Goal: Task Accomplishment & Management: Manage account settings

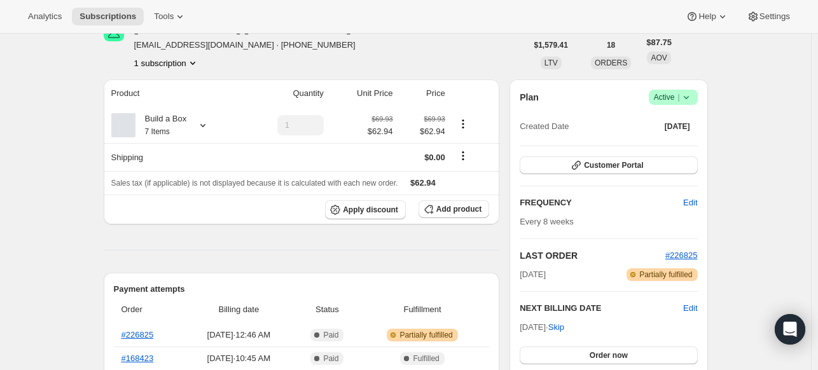
scroll to position [64, 0]
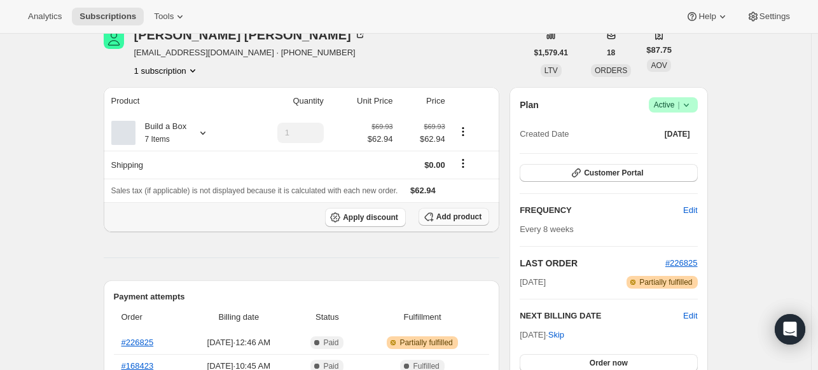
click at [438, 217] on button "Add product" at bounding box center [453, 217] width 71 height 18
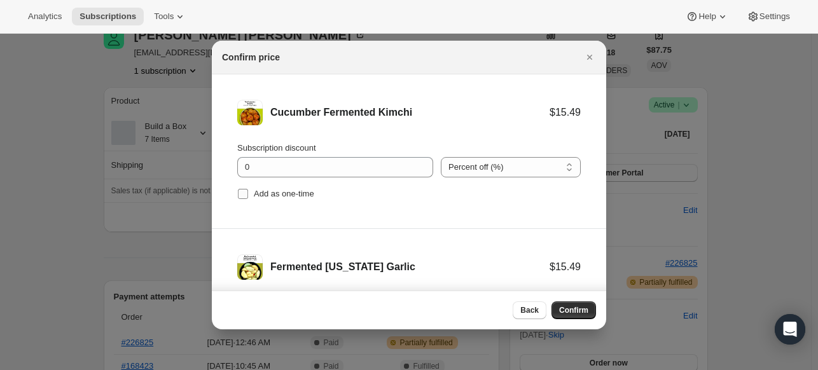
click at [244, 197] on input "Add as one-time" at bounding box center [243, 194] width 10 height 10
checkbox input "true"
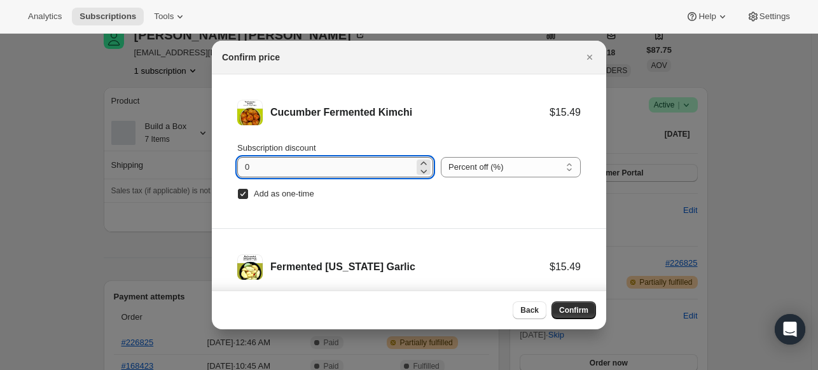
click at [259, 172] on input "0" at bounding box center [325, 167] width 177 height 20
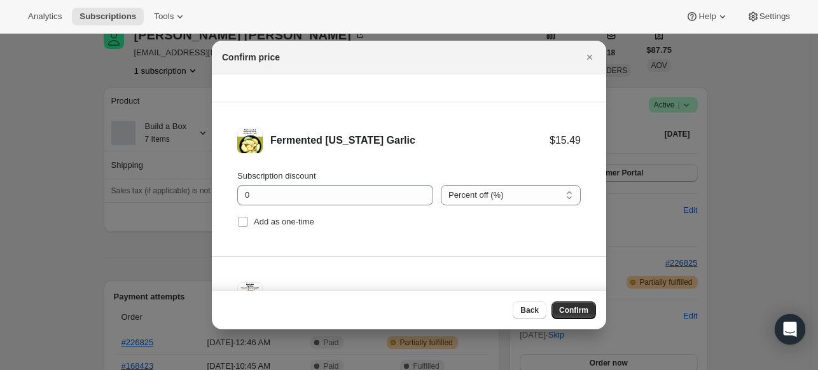
scroll to position [127, 0]
type input "100"
click at [246, 219] on input "Add as one-time" at bounding box center [243, 221] width 10 height 10
checkbox input "true"
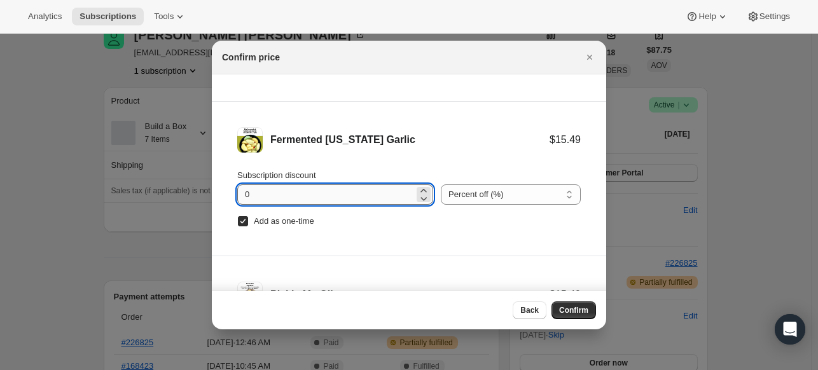
click at [277, 195] on input "0" at bounding box center [325, 194] width 177 height 20
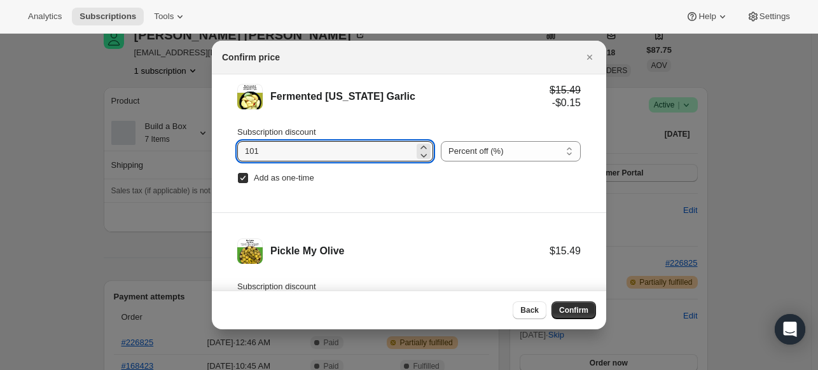
scroll to position [191, 0]
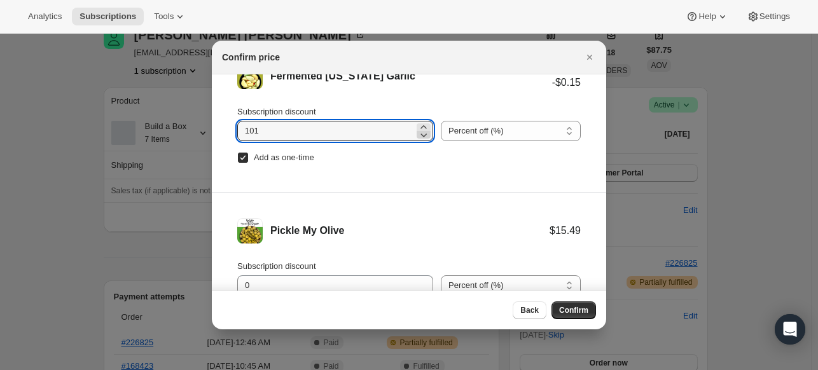
click at [417, 137] on icon ":rd8:" at bounding box center [423, 134] width 13 height 13
type input "100"
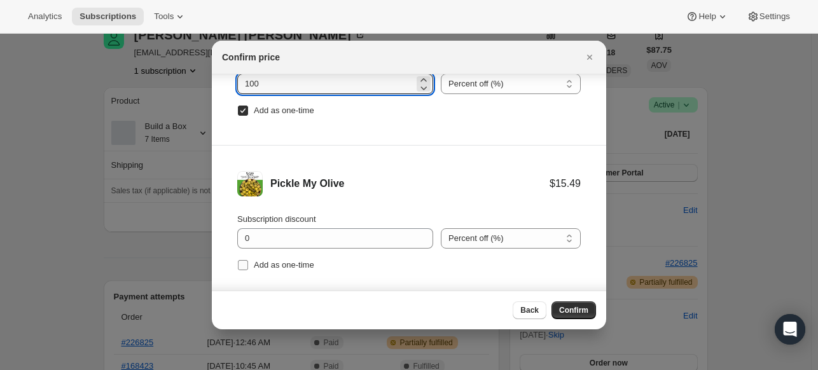
scroll to position [47, 0]
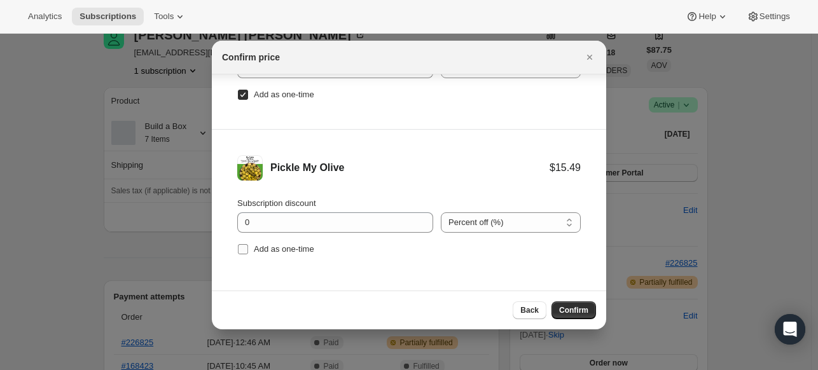
click at [275, 250] on span "Add as one-time" at bounding box center [284, 249] width 60 height 10
click at [248, 250] on input "Add as one-time" at bounding box center [243, 249] width 10 height 10
checkbox input "true"
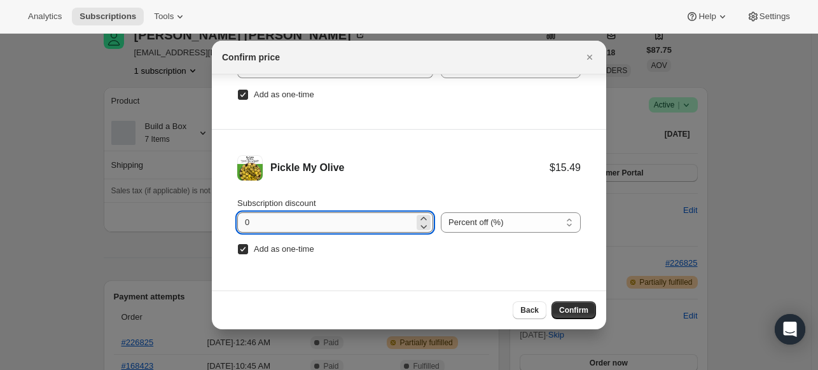
click at [287, 226] on input "0" at bounding box center [325, 222] width 177 height 20
type input "100"
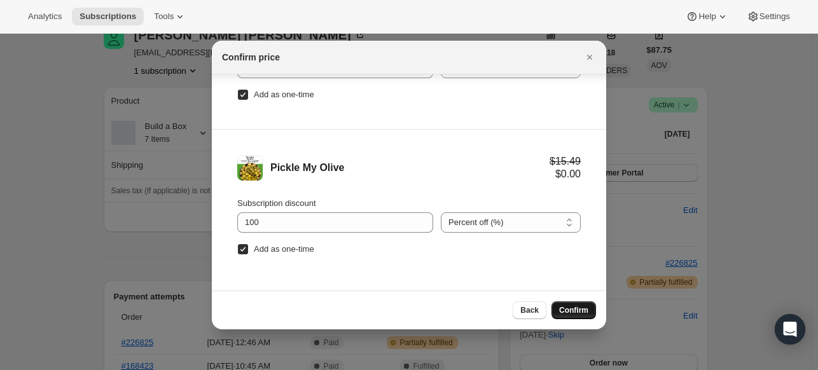
click at [575, 310] on span "Confirm" at bounding box center [573, 310] width 29 height 10
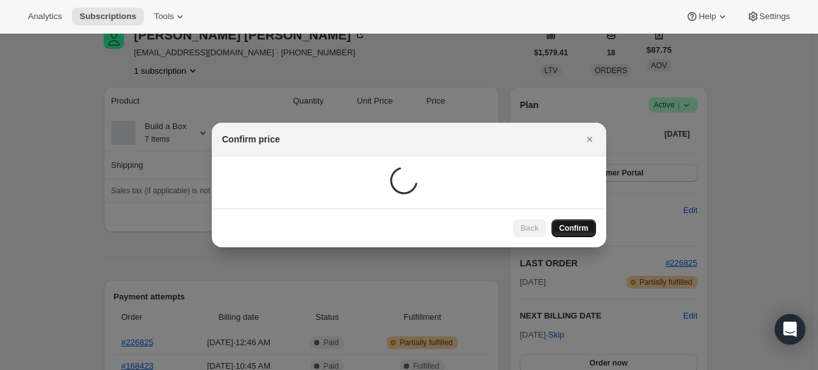
scroll to position [64, 0]
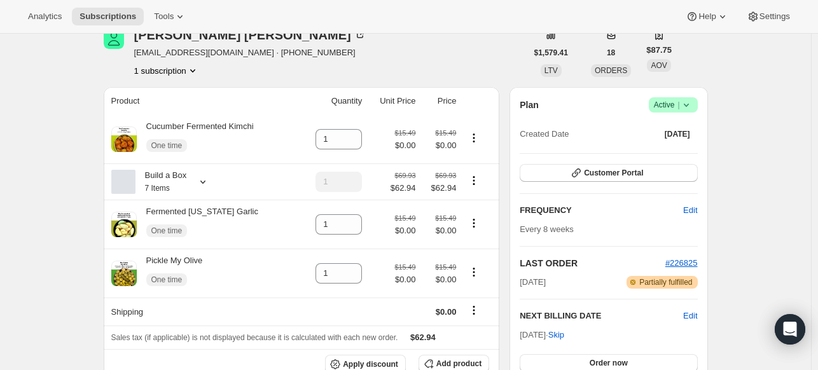
click at [384, 55] on div "[PERSON_NAME] [EMAIL_ADDRESS][DOMAIN_NAME] · [PHONE_NUMBER] 1 subscription" at bounding box center [315, 53] width 423 height 48
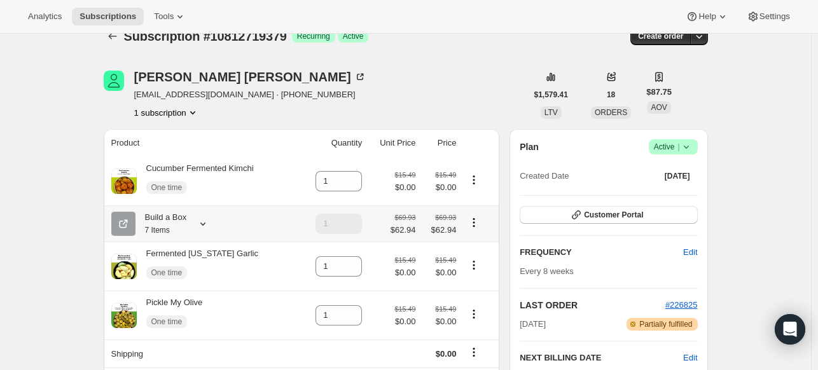
scroll to position [0, 0]
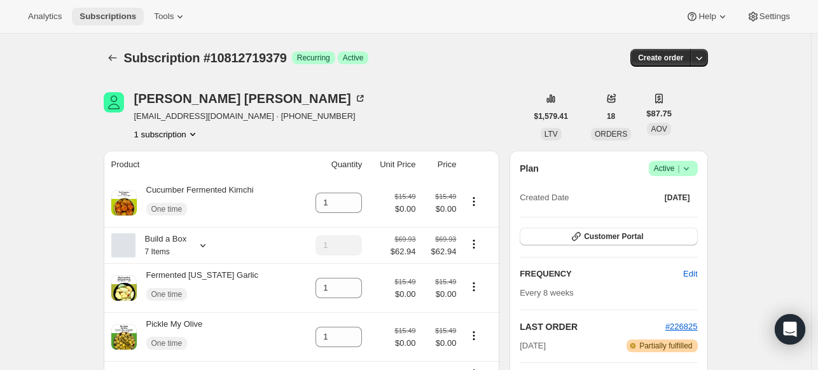
click at [108, 12] on span "Subscriptions" at bounding box center [107, 16] width 57 height 10
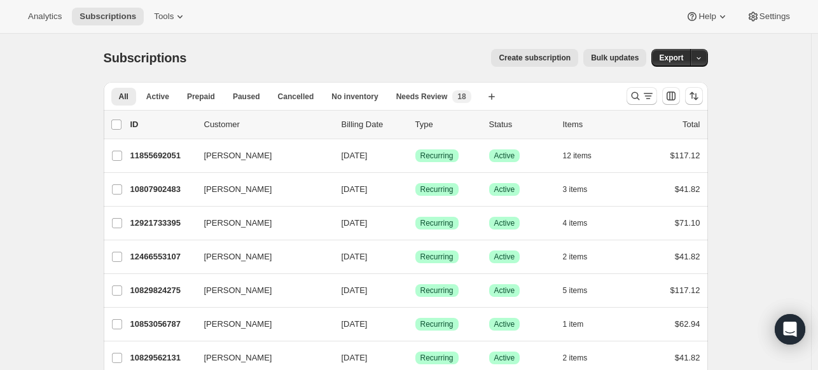
click at [628, 88] on div at bounding box center [664, 95] width 86 height 25
click at [630, 92] on button "Search and filter results" at bounding box center [641, 96] width 31 height 18
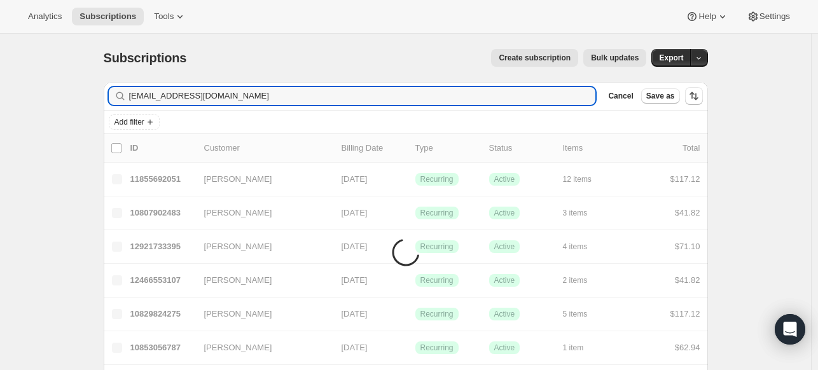
type input "[EMAIL_ADDRESS][DOMAIN_NAME]"
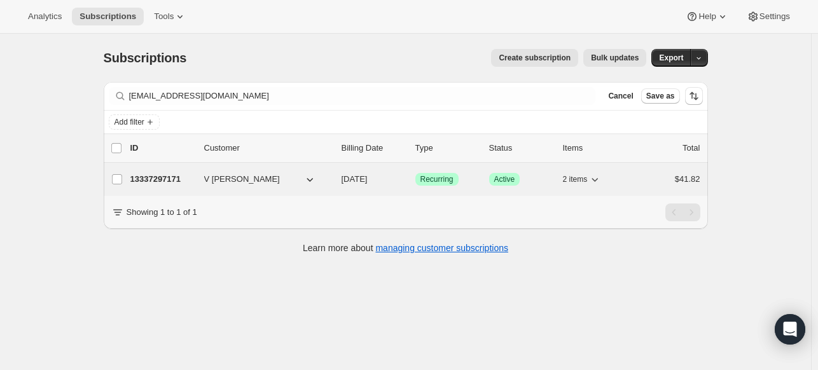
click at [172, 179] on p "13337297171" at bounding box center [162, 179] width 64 height 13
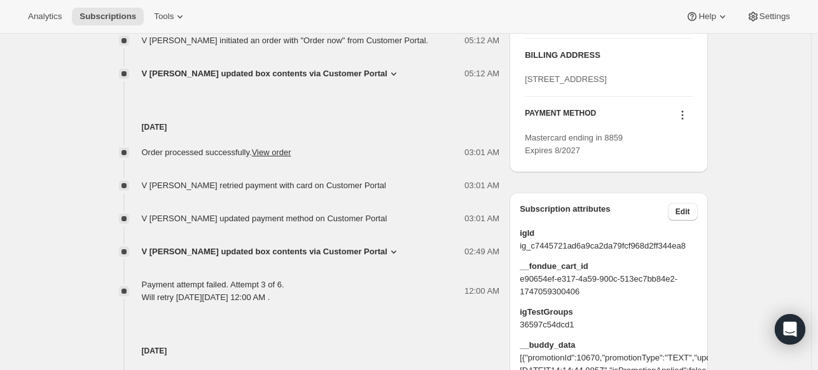
scroll to position [636, 0]
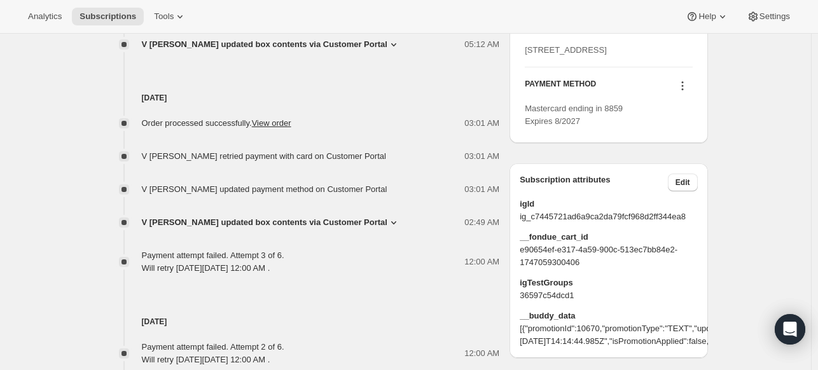
click at [686, 92] on icon at bounding box center [682, 85] width 13 height 13
click at [679, 173] on span "Send link to update card" at bounding box center [681, 173] width 89 height 10
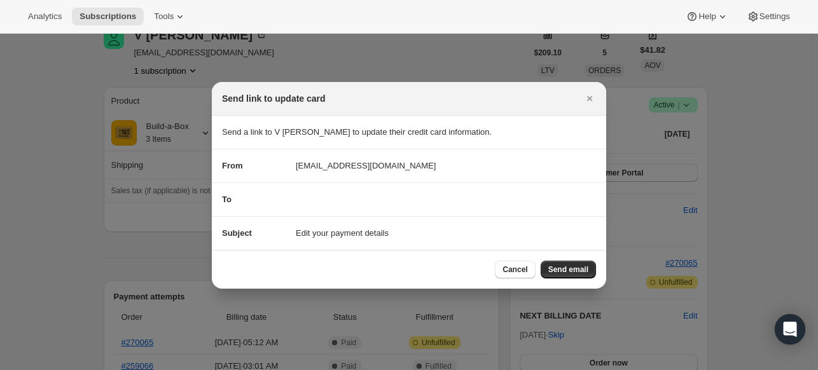
scroll to position [0, 0]
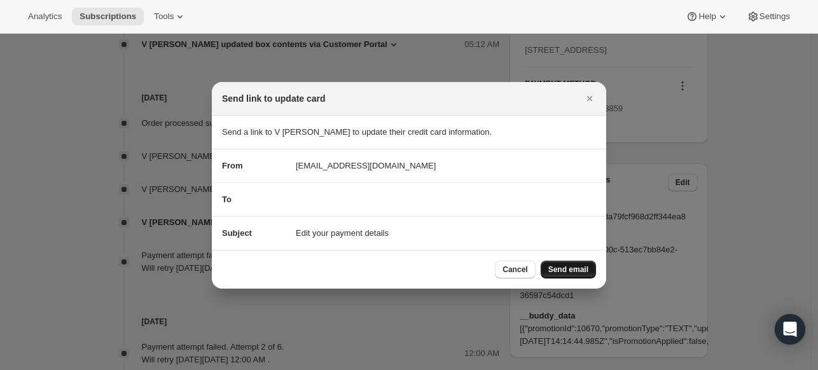
click at [562, 265] on span "Send email" at bounding box center [568, 270] width 40 height 10
